Goal: Task Accomplishment & Management: Manage account settings

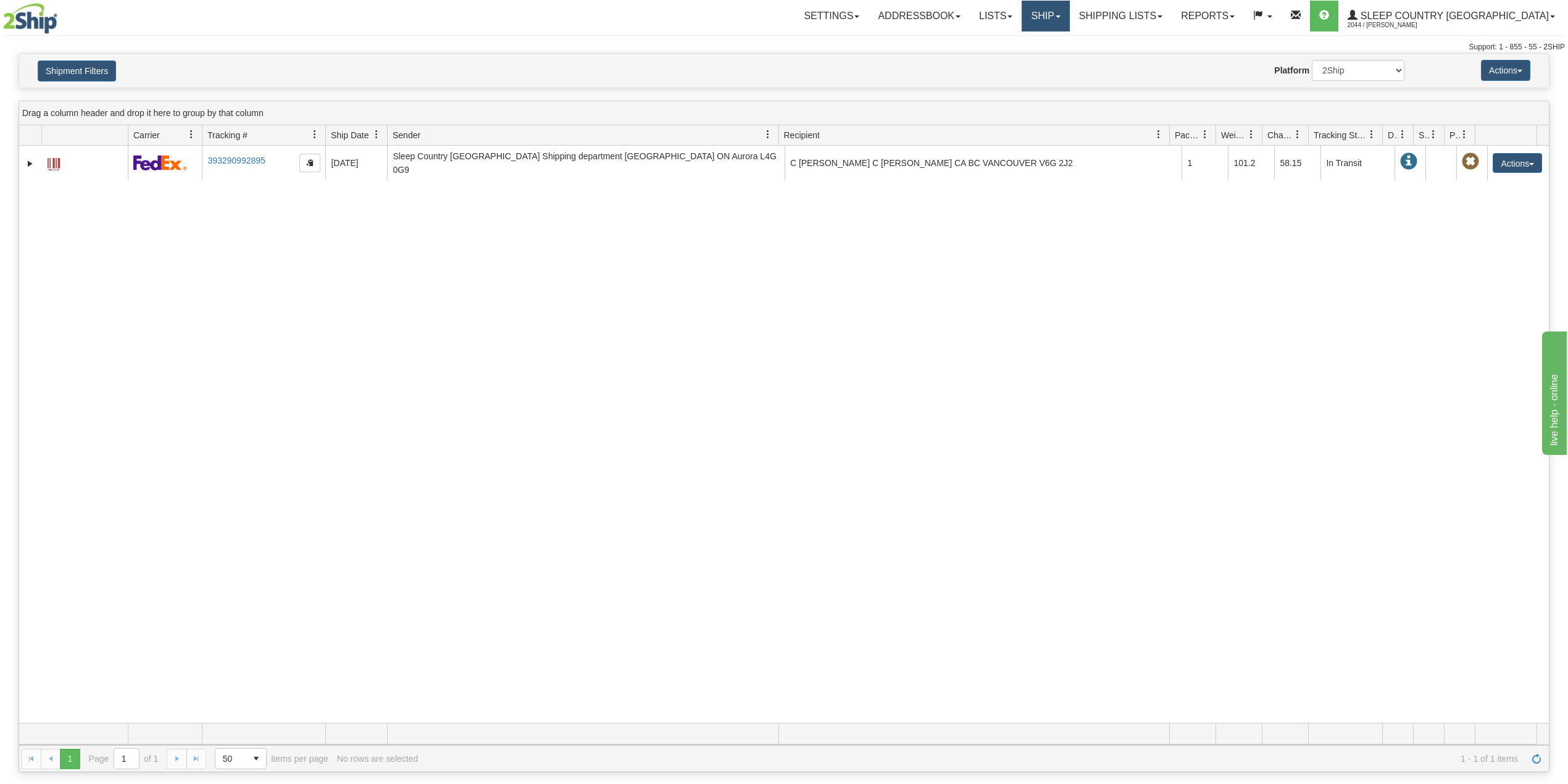
click at [1070, 14] on link "Ship" at bounding box center [1046, 16] width 48 height 31
click at [1057, 58] on span "OnHold / Order Queue" at bounding box center [1013, 59] width 87 height 10
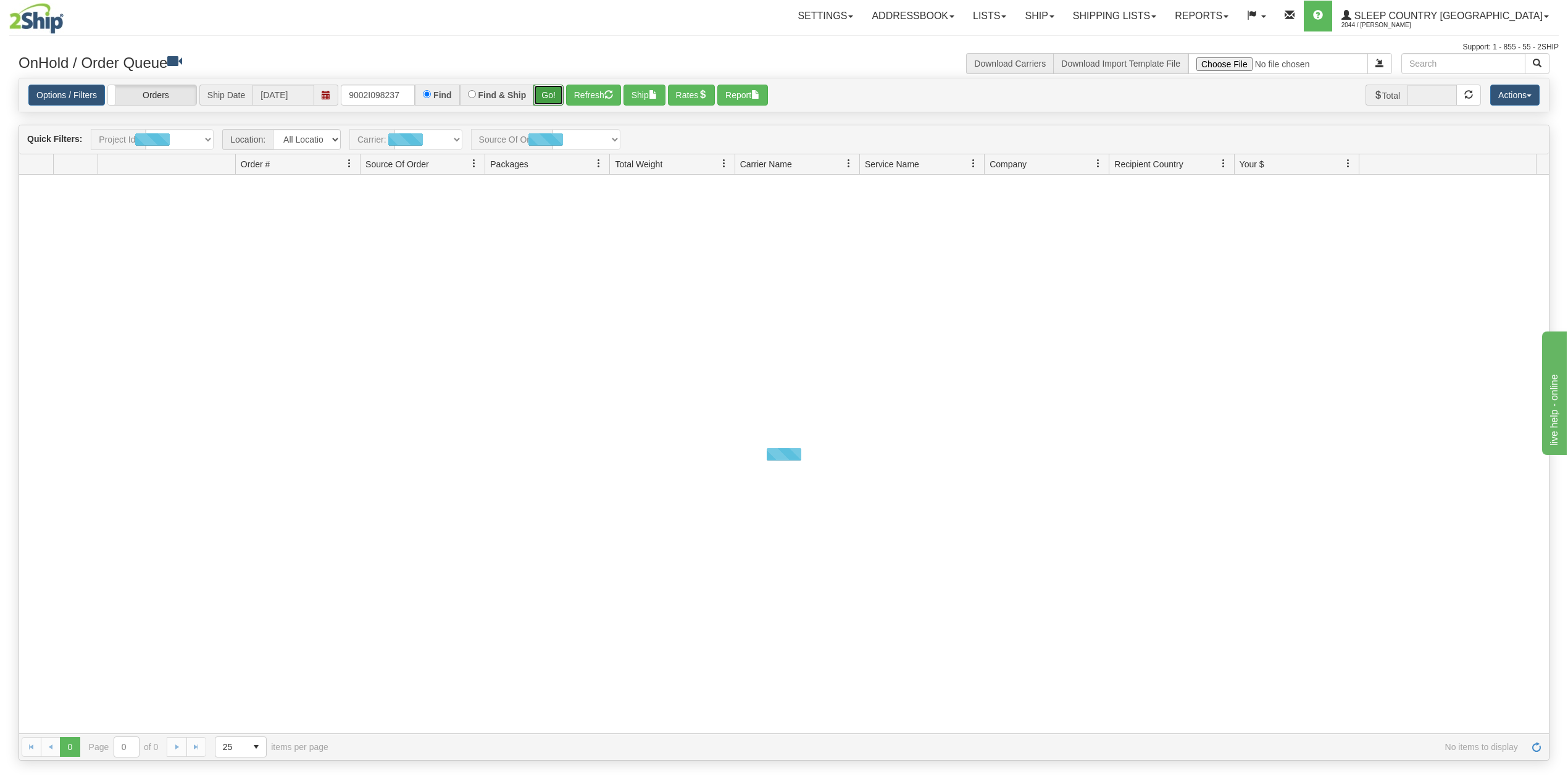
click at [547, 93] on button "Go!" at bounding box center [549, 94] width 30 height 21
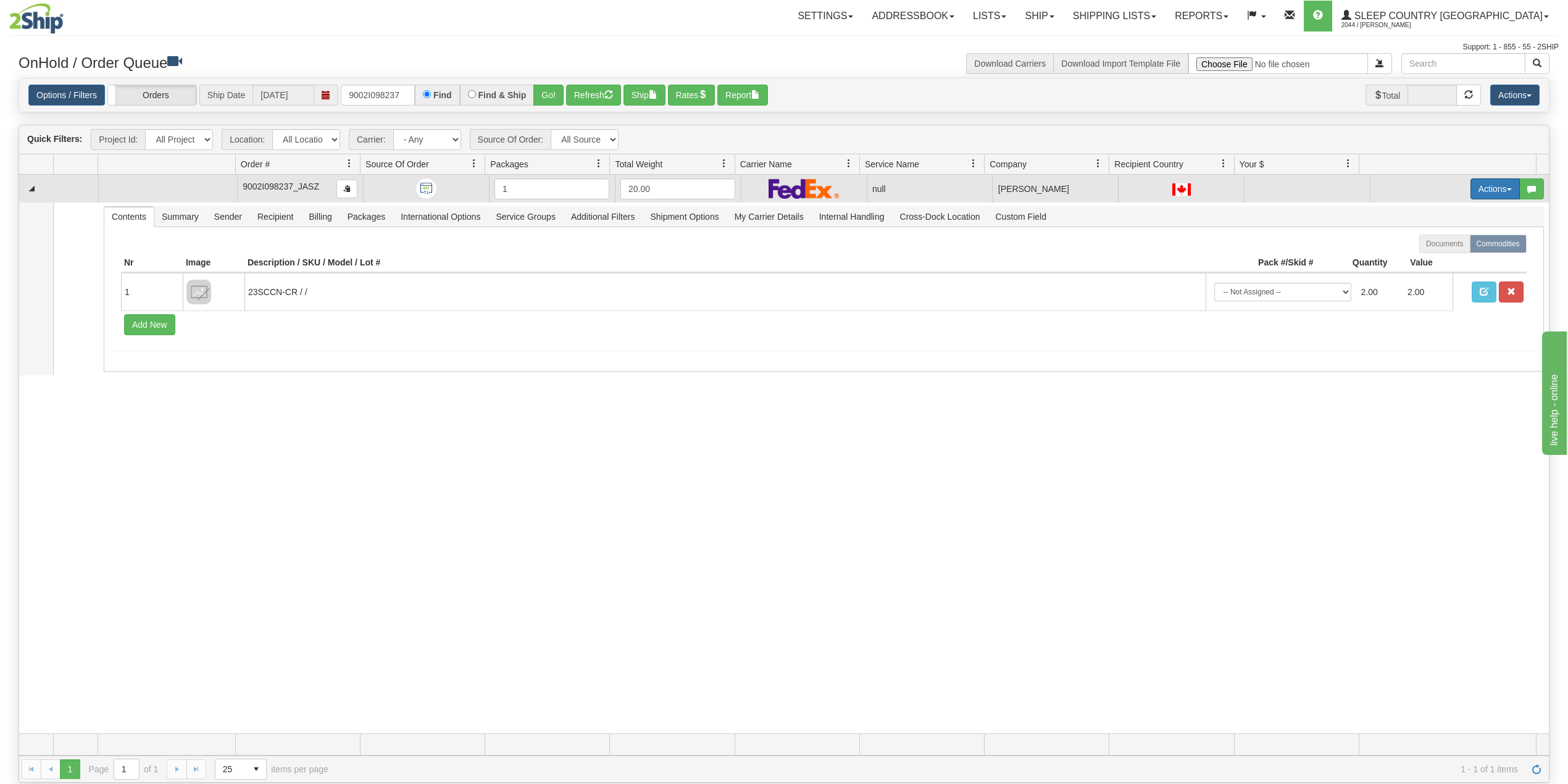
click at [1477, 193] on button "Actions" at bounding box center [1495, 189] width 50 height 21
click at [1428, 279] on span "Delete" at bounding box center [1441, 276] width 33 height 10
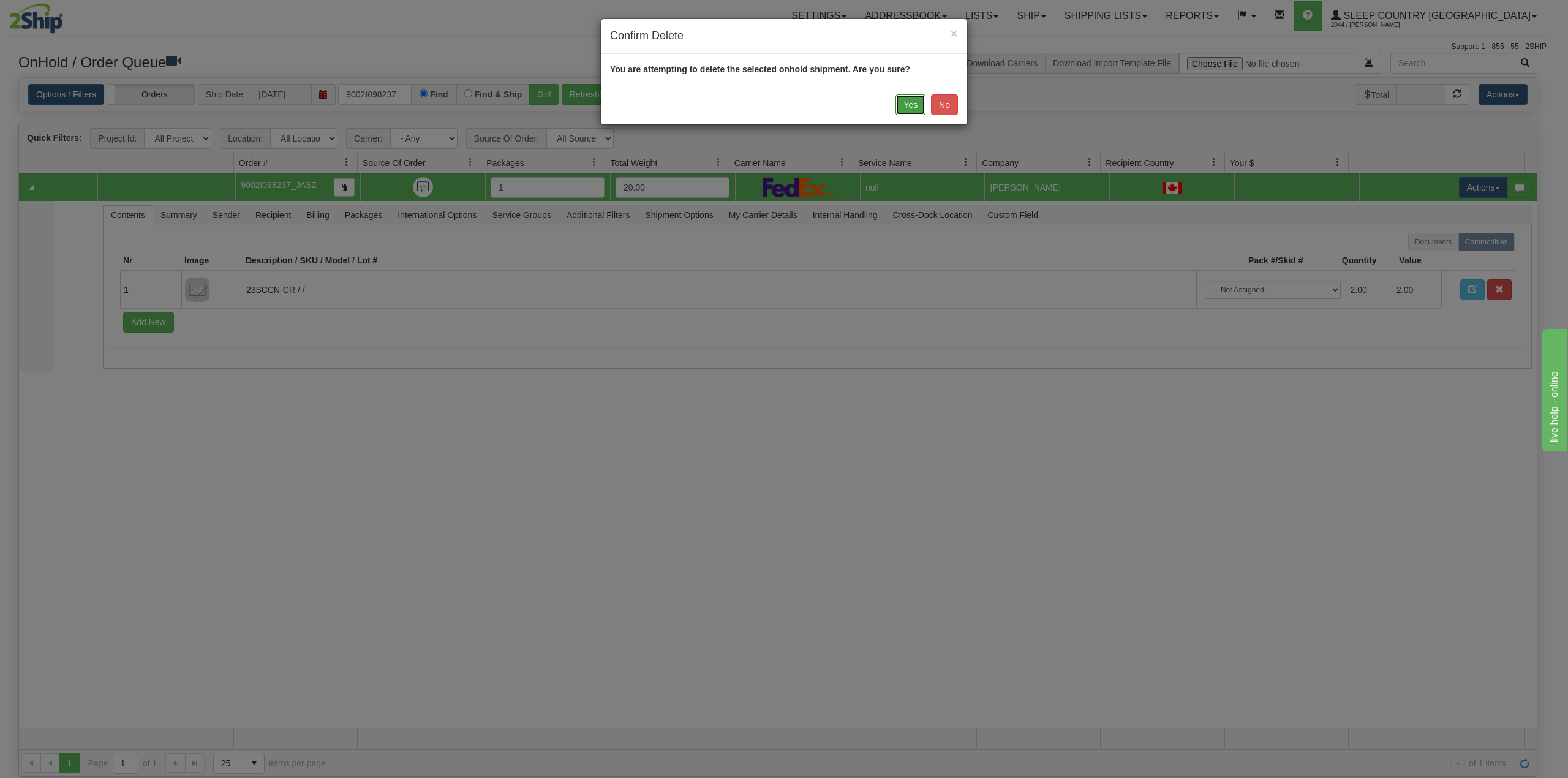
click at [900, 105] on button "Yes" at bounding box center [910, 104] width 30 height 21
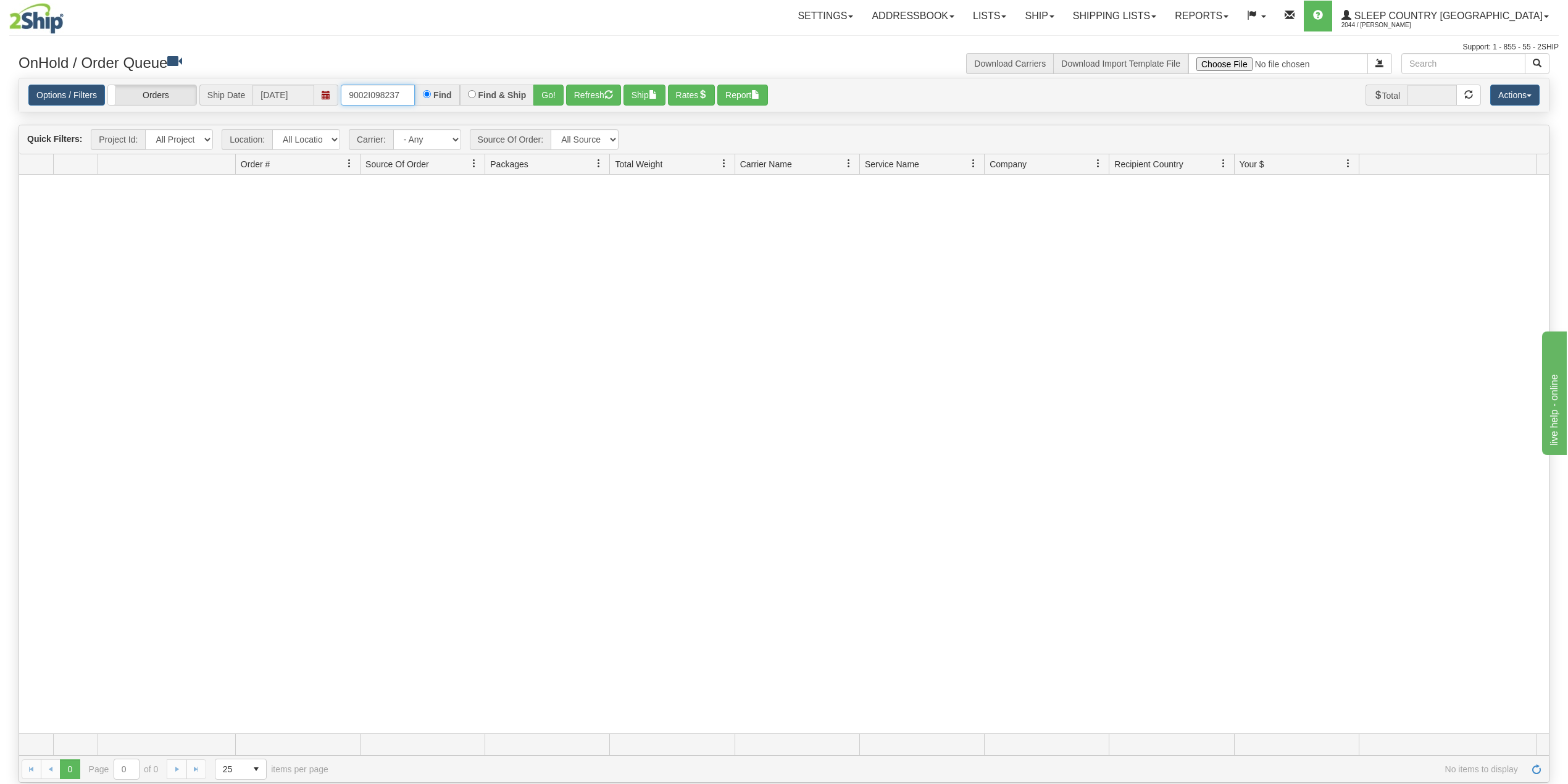
click at [378, 92] on input "9002I098237" at bounding box center [377, 94] width 74 height 21
paste input "0I090492"
type input "9000I090492"
click at [550, 91] on button "Go!" at bounding box center [549, 94] width 30 height 21
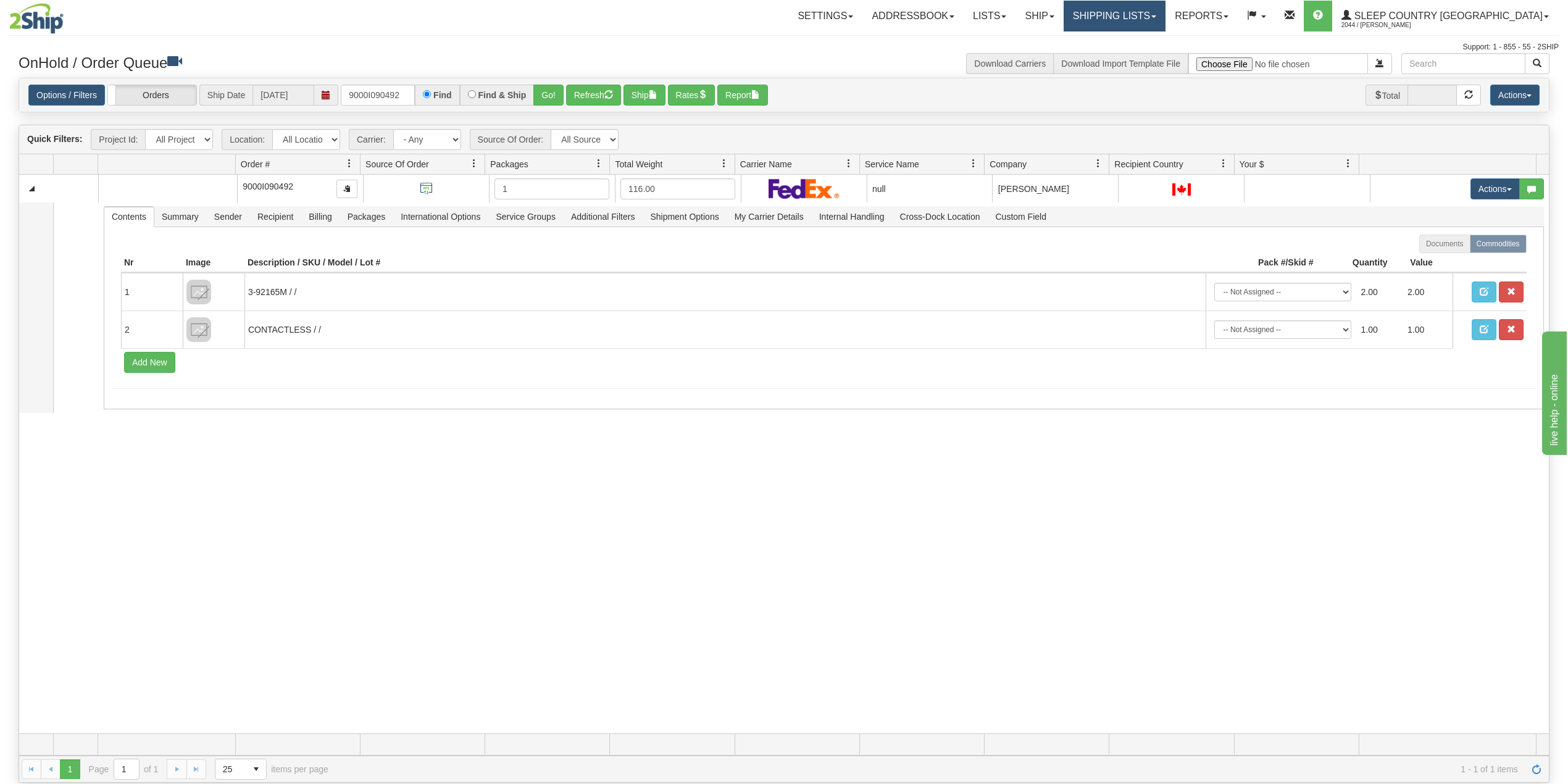
click at [1153, 21] on link "Shipping lists" at bounding box center [1114, 16] width 102 height 31
click at [1144, 60] on span "Search Shipment History" at bounding box center [1104, 59] width 96 height 10
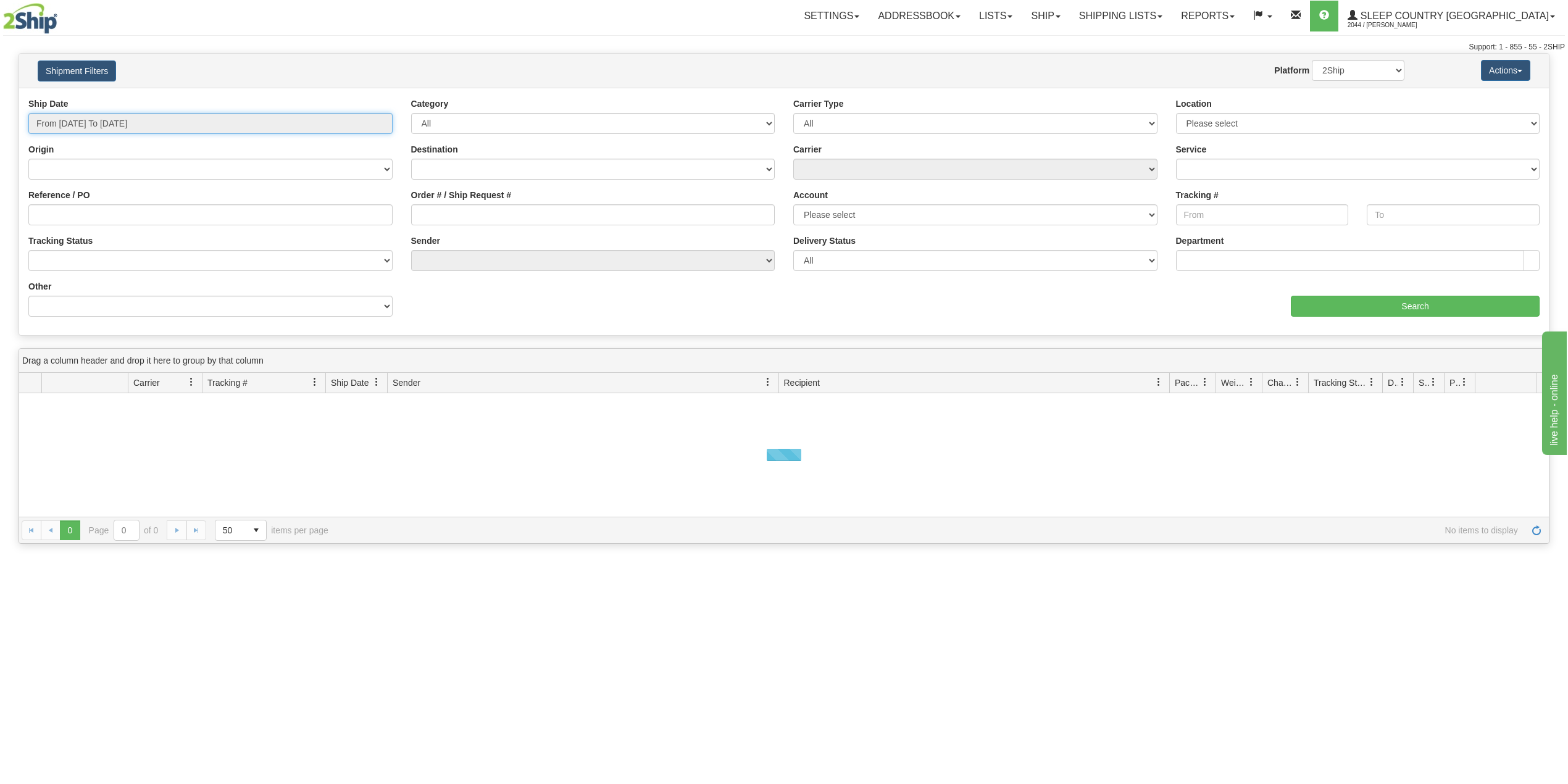
click at [119, 126] on input "From [DATE] To [DATE]" at bounding box center [210, 123] width 364 height 21
click at [76, 215] on li "Last 30 Days" at bounding box center [83, 212] width 99 height 17
type input "From [DATE] To [DATE]"
click at [86, 217] on input "Reference / PO" at bounding box center [210, 215] width 364 height 21
paste input "9000I090492"
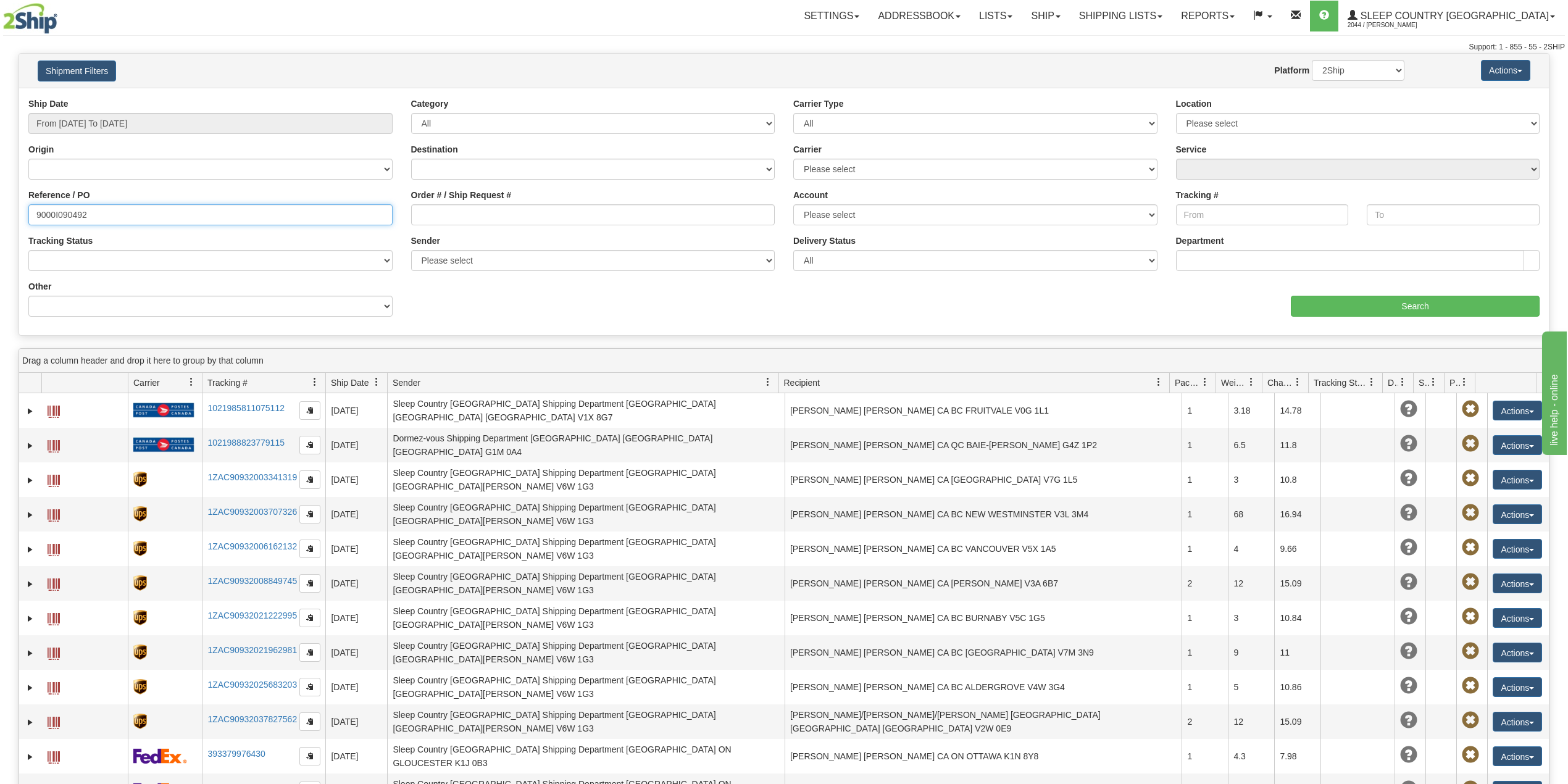
type input "9000I090492"
click at [1438, 294] on div "aaa Search" at bounding box center [1167, 298] width 765 height 37
click at [1423, 301] on input "Search" at bounding box center [1415, 306] width 248 height 21
